Goal: Task Accomplishment & Management: Complete application form

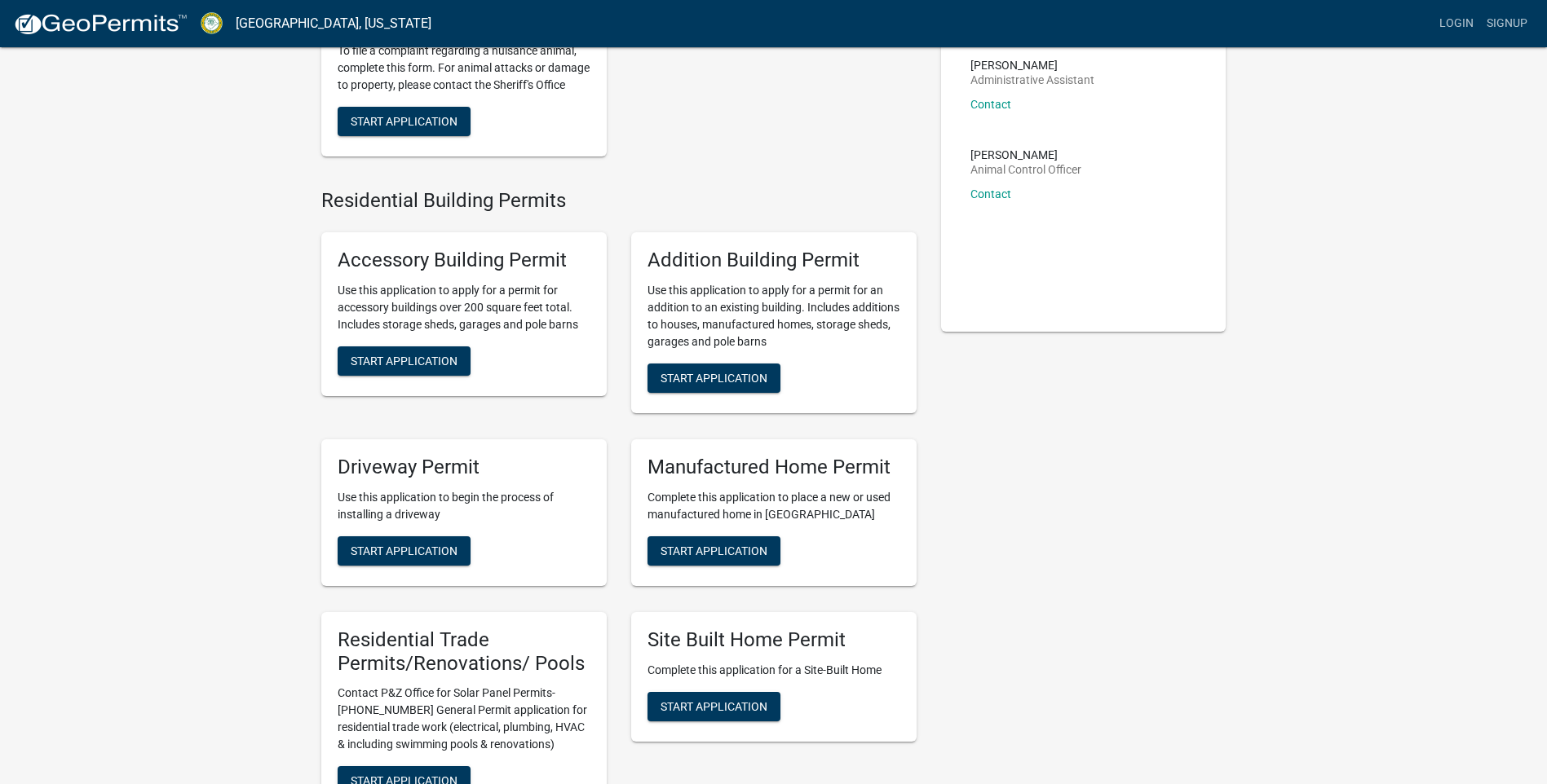
scroll to position [245, 0]
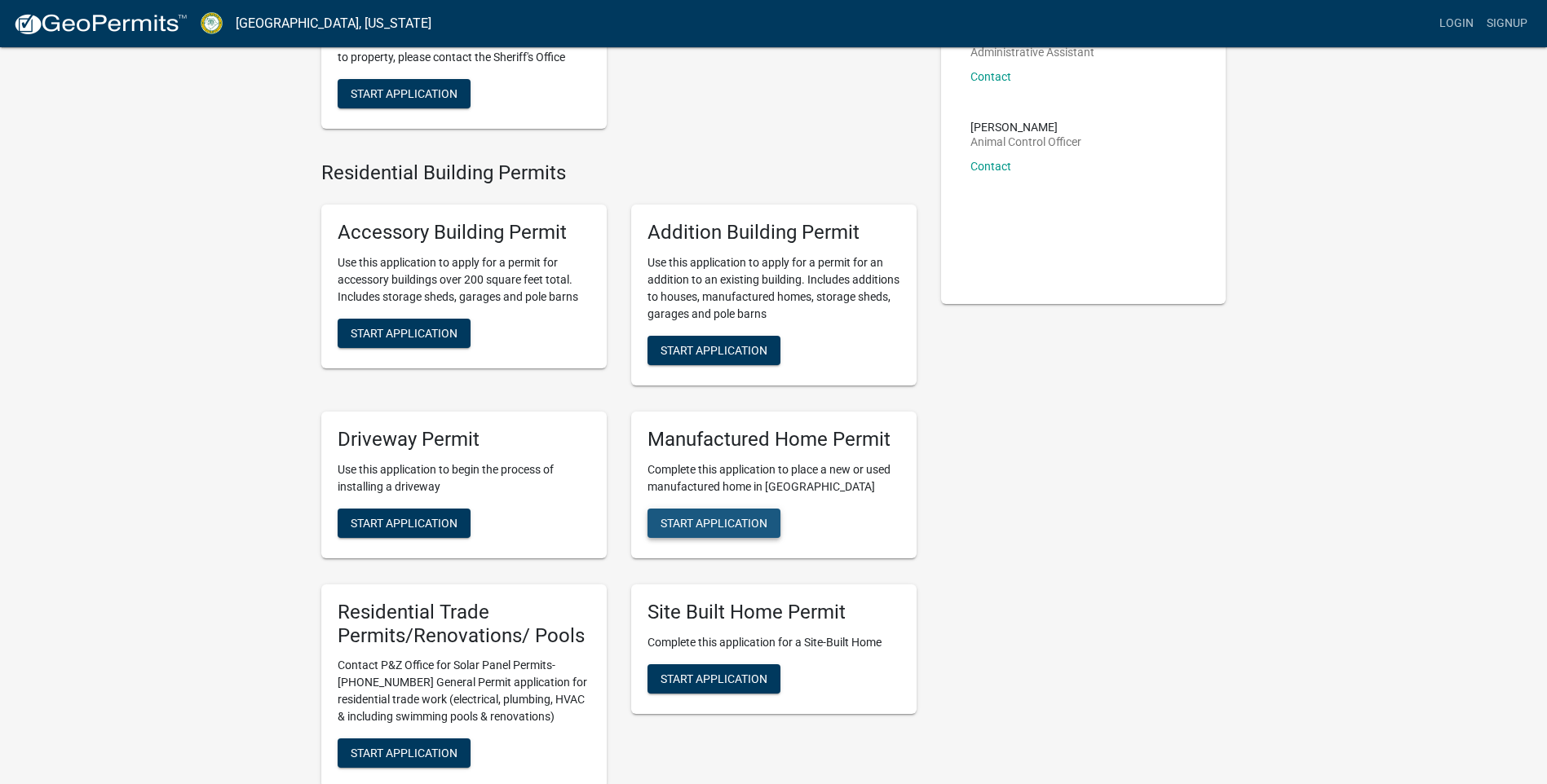
click at [688, 531] on button "Start Application" at bounding box center [714, 524] width 133 height 30
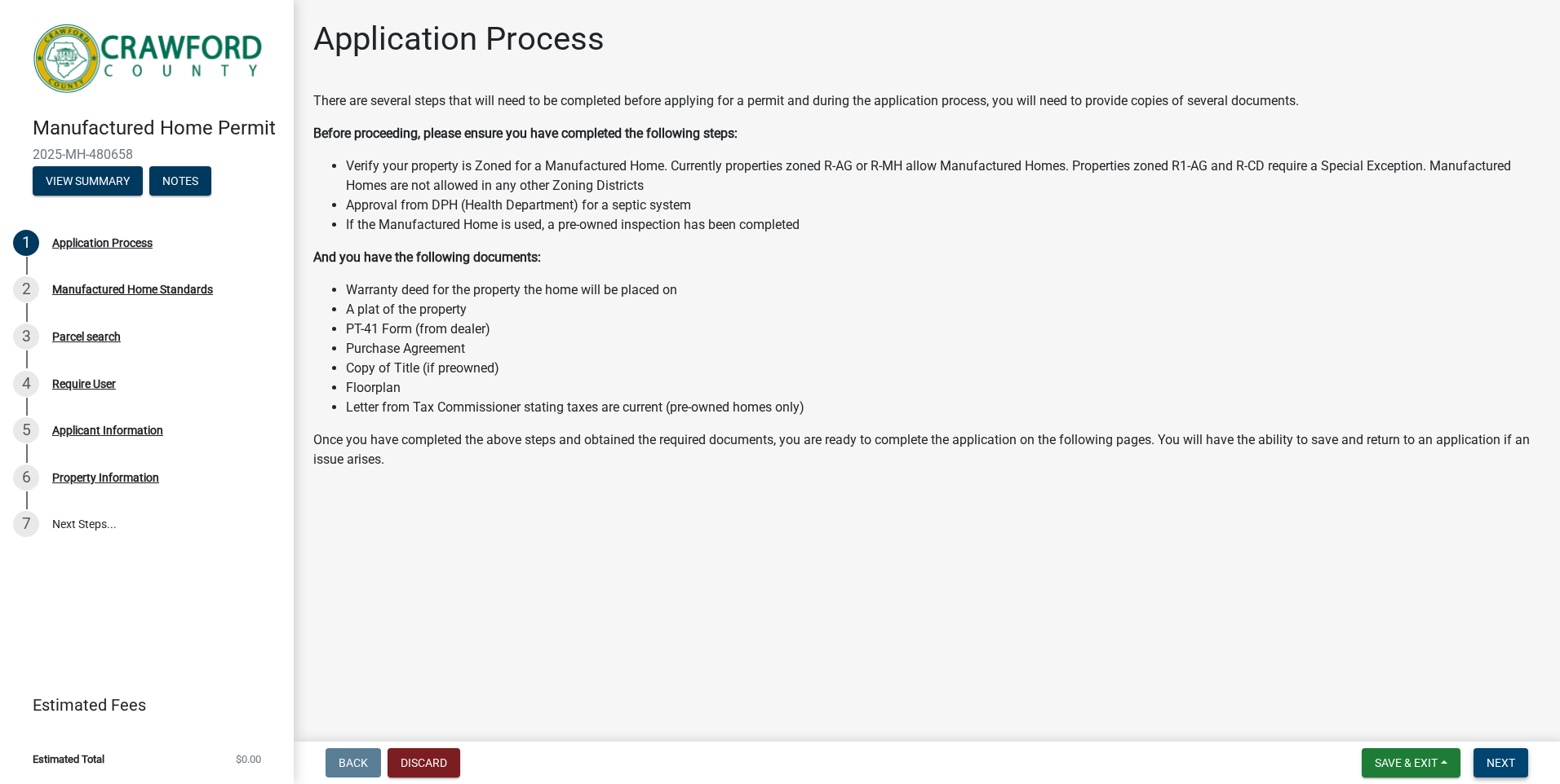
click at [1508, 762] on span "Next" at bounding box center [1500, 764] width 29 height 13
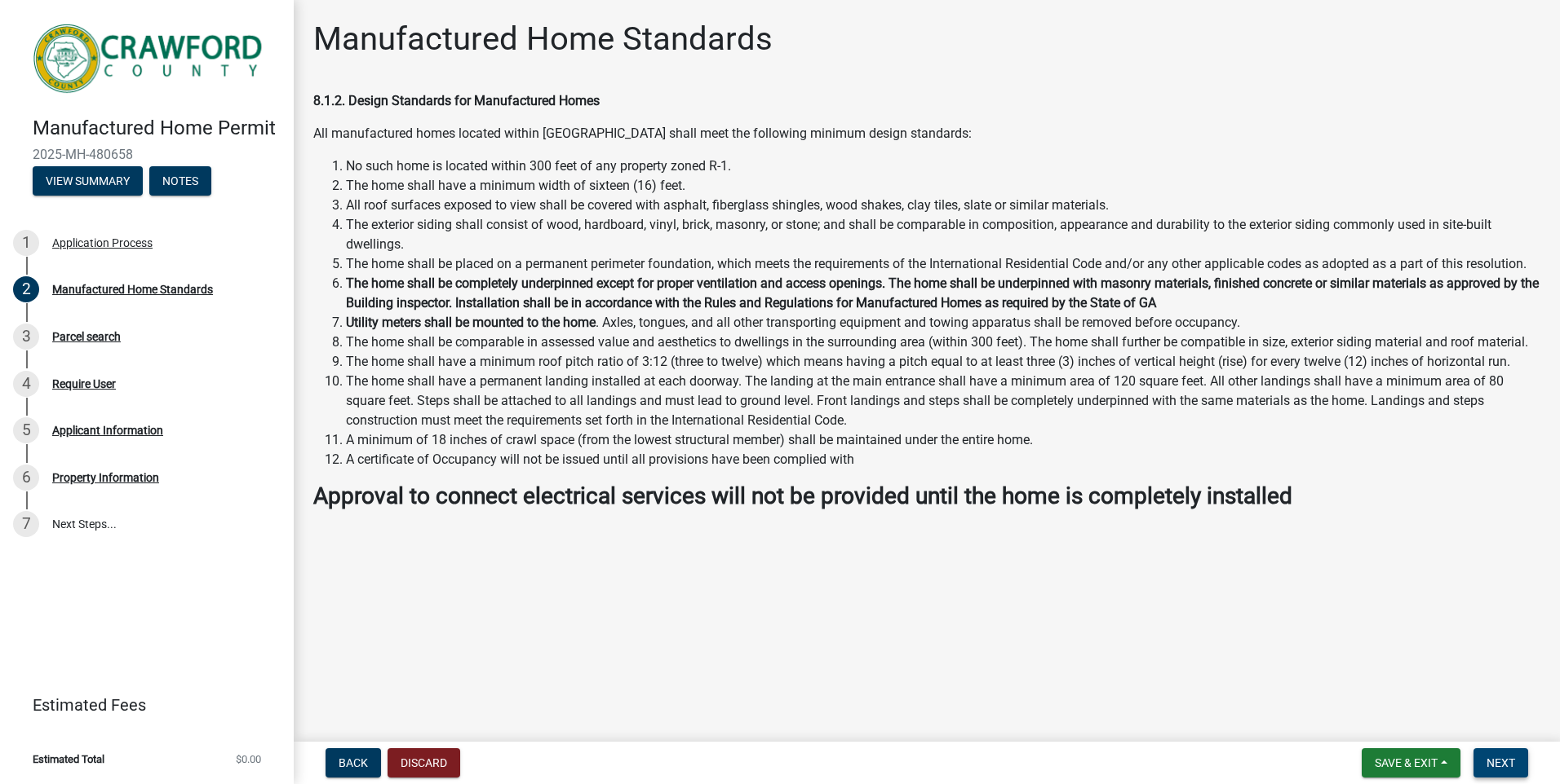
click at [1500, 757] on span "Next" at bounding box center [1500, 764] width 29 height 13
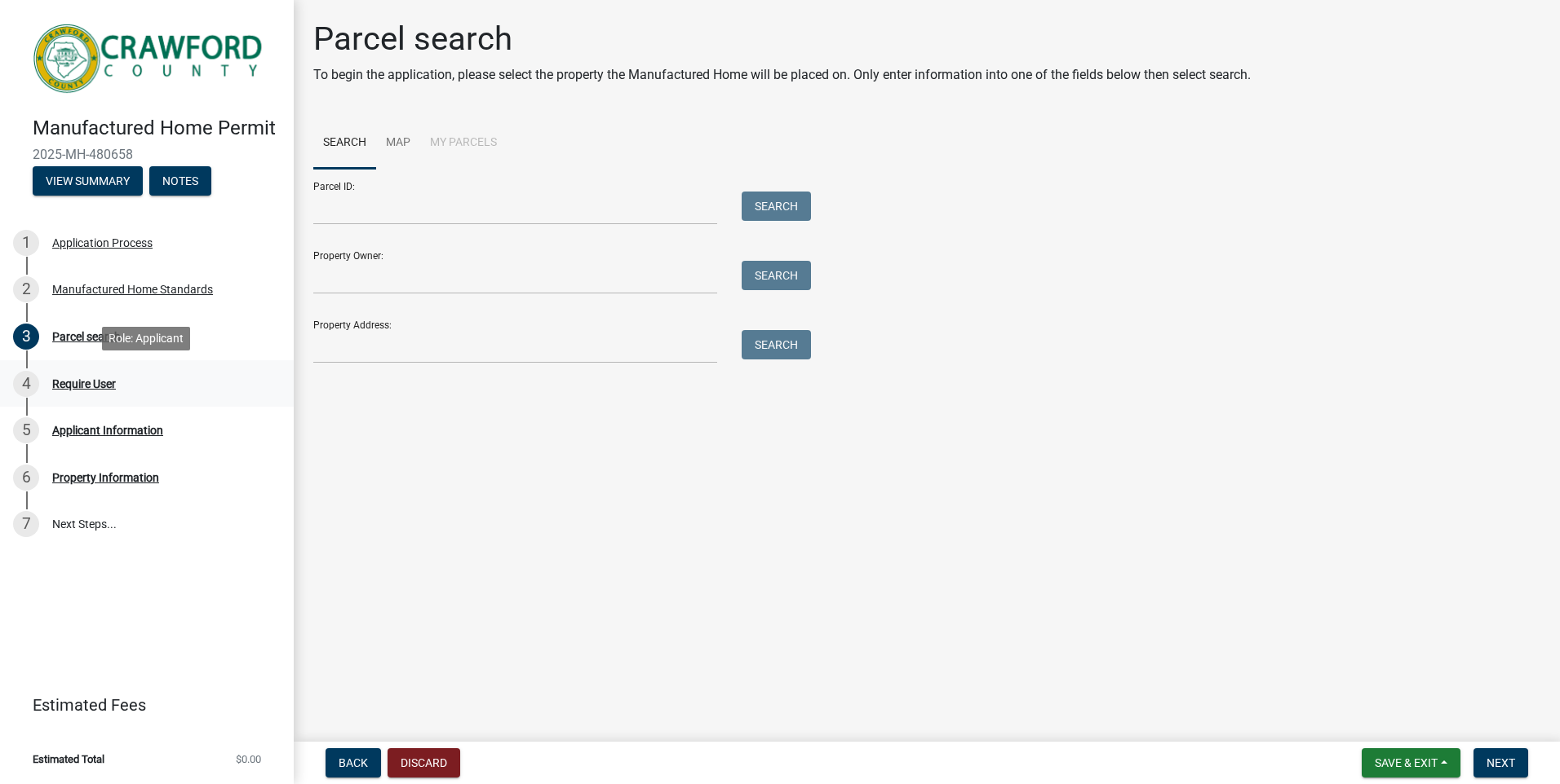
click at [108, 385] on div "Require User" at bounding box center [84, 384] width 63 height 12
click at [1494, 767] on span "Next" at bounding box center [1500, 764] width 29 height 13
click at [664, 674] on main "Parcel search To begin the application, please select the property the Manufact…" at bounding box center [926, 367] width 1266 height 735
click at [91, 240] on div "Application Process" at bounding box center [102, 243] width 100 height 12
